Goal: Obtain resource: Download file/media

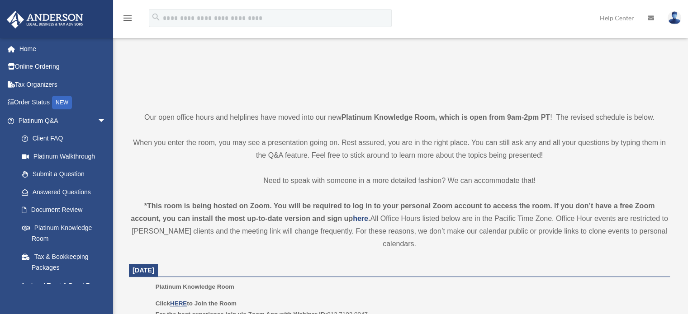
scroll to position [148, 0]
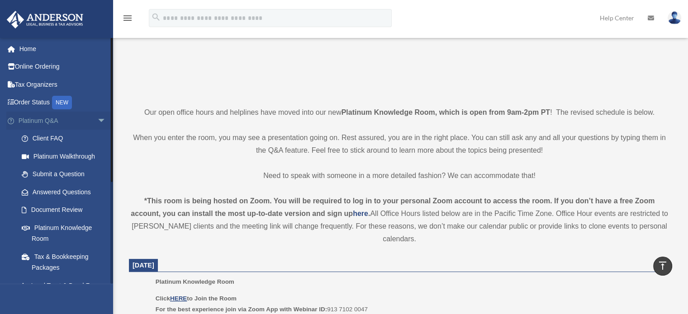
click at [97, 120] on span "arrow_drop_down" at bounding box center [106, 121] width 18 height 19
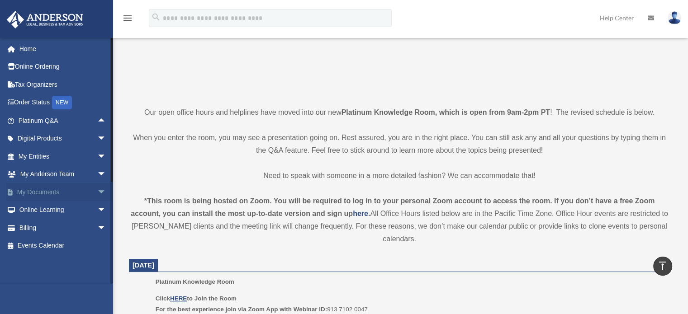
click at [97, 190] on span "arrow_drop_down" at bounding box center [106, 192] width 18 height 19
click at [97, 186] on span "arrow_drop_down" at bounding box center [106, 192] width 18 height 19
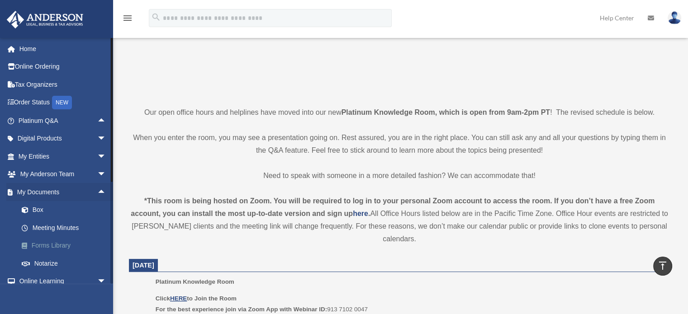
click at [74, 243] on link "Forms Library" at bounding box center [66, 246] width 107 height 18
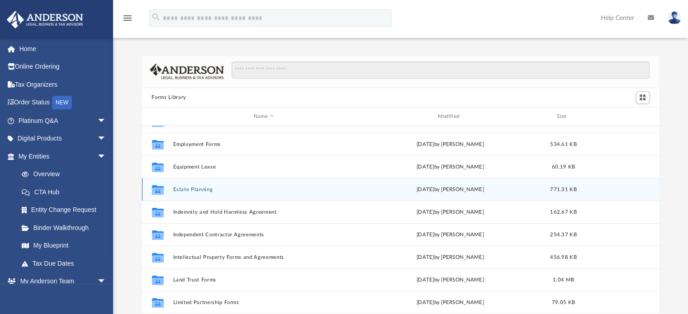
scroll to position [226, 0]
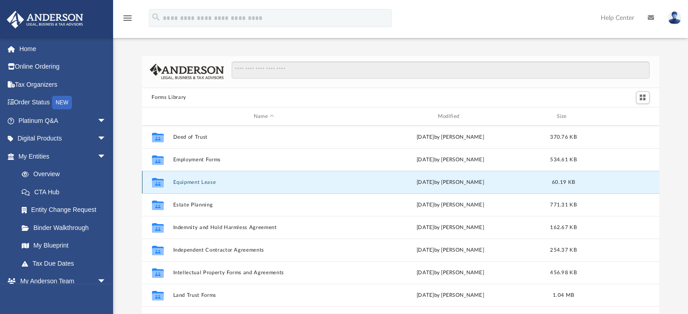
click at [205, 181] on button "Equipment Lease" at bounding box center [264, 183] width 182 height 6
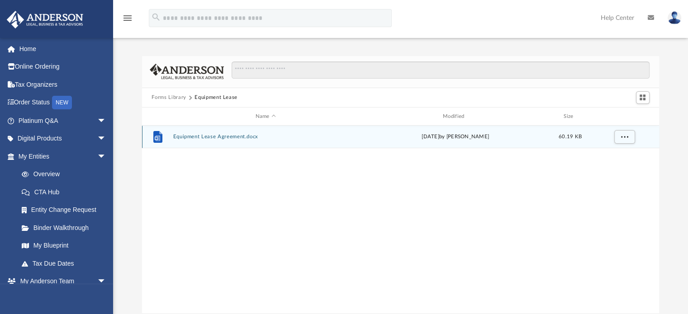
scroll to position [0, 0]
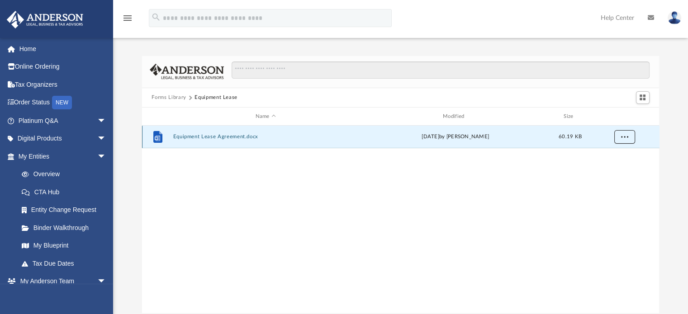
click at [618, 138] on button "More options" at bounding box center [624, 138] width 21 height 14
drag, startPoint x: 248, startPoint y: 140, endPoint x: 229, endPoint y: 134, distance: 19.3
click at [229, 134] on div "File Equipment Lease Agreement.docx Wed Oct 5 2022 by Mary Acree 60.19 KB" at bounding box center [401, 137] width 518 height 23
click at [229, 134] on button "Equipment Lease Agreement.docx" at bounding box center [266, 137] width 186 height 6
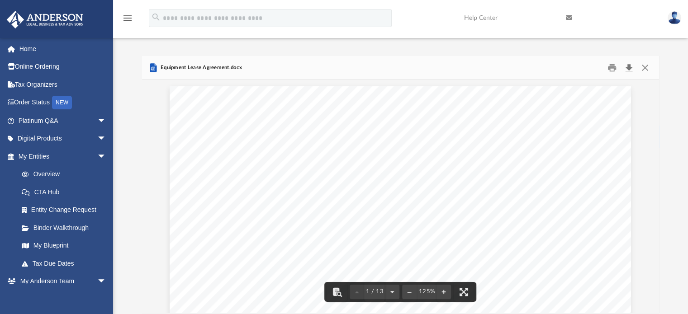
click at [628, 68] on button "Download" at bounding box center [629, 68] width 16 height 14
drag, startPoint x: 629, startPoint y: 67, endPoint x: 576, endPoint y: 79, distance: 54.8
click at [629, 67] on button "Download" at bounding box center [629, 68] width 16 height 14
click at [97, 155] on span "arrow_drop_down" at bounding box center [106, 157] width 18 height 19
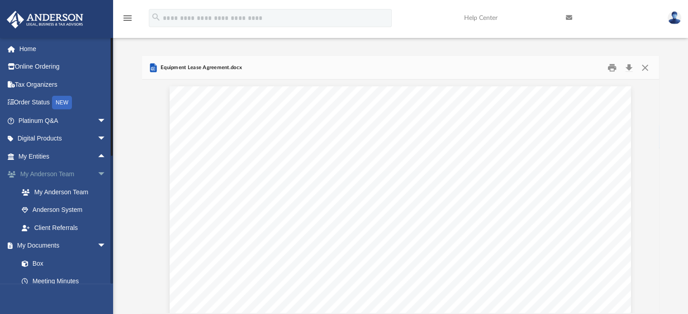
click at [97, 175] on span "arrow_drop_down" at bounding box center [106, 175] width 18 height 19
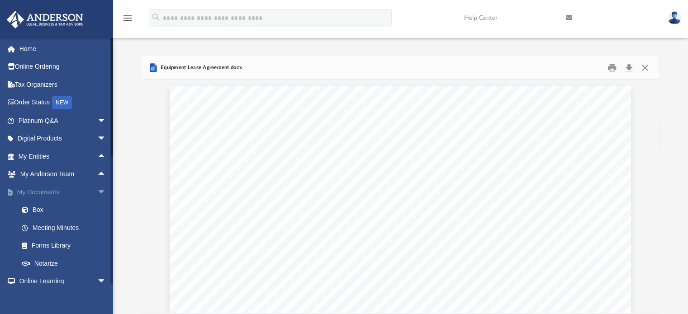
click at [97, 189] on span "arrow_drop_down" at bounding box center [106, 192] width 18 height 19
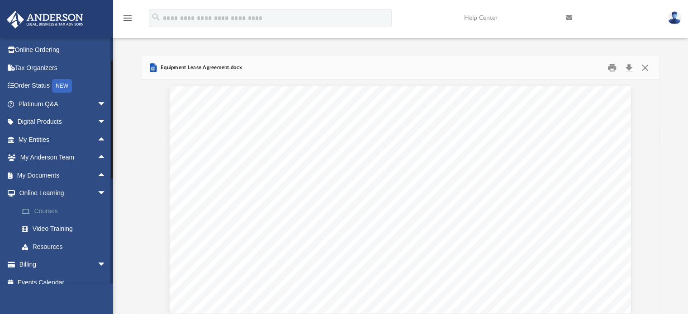
scroll to position [26, 0]
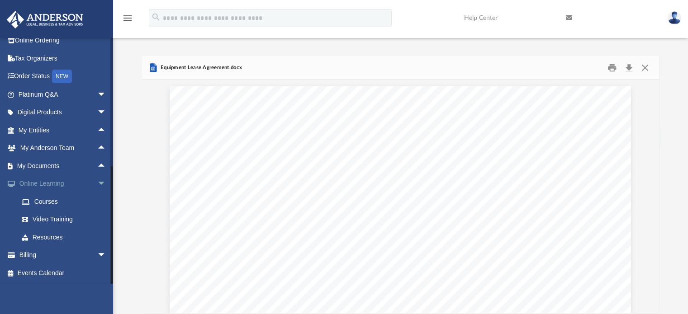
click at [97, 184] on span "arrow_drop_down" at bounding box center [106, 184] width 18 height 19
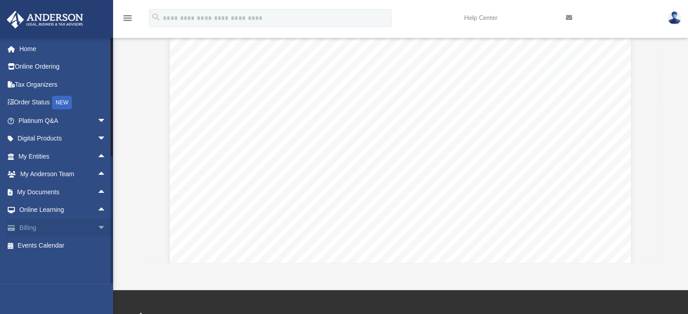
scroll to position [91, 0]
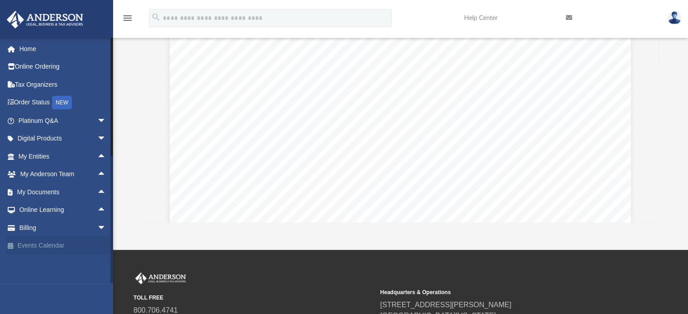
click at [58, 243] on link "Events Calendar" at bounding box center [63, 246] width 114 height 18
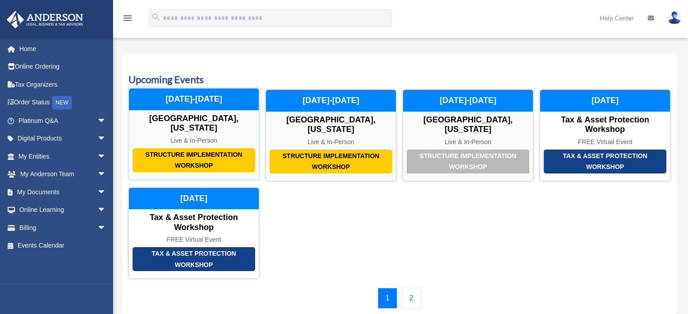
click at [172, 153] on div "Structure Implementation Workshop" at bounding box center [194, 160] width 123 height 24
